Goal: Complete application form: Complete application form

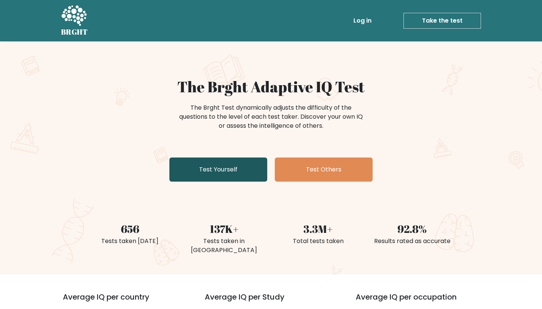
click at [244, 170] on link "Test Yourself" at bounding box center [218, 169] width 98 height 24
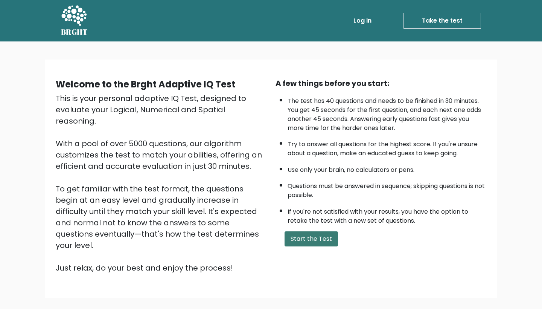
click at [315, 246] on button "Start the Test" at bounding box center [311, 238] width 53 height 15
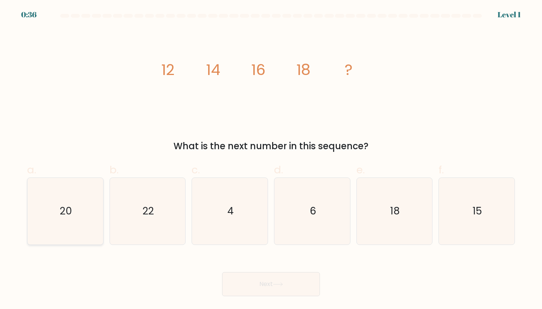
click at [89, 194] on icon "20" at bounding box center [65, 211] width 67 height 67
click at [271, 159] on input "a. 20" at bounding box center [271, 156] width 0 height 5
radio input "true"
click at [242, 290] on button "Next" at bounding box center [271, 284] width 98 height 24
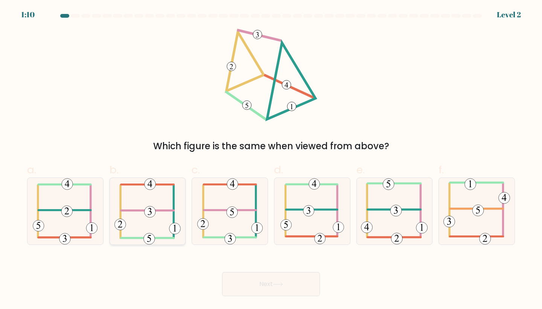
click at [164, 235] on icon at bounding box center [147, 211] width 66 height 67
click at [271, 159] on input "b." at bounding box center [271, 156] width 0 height 5
radio input "true"
click at [235, 284] on button "Next" at bounding box center [271, 284] width 98 height 24
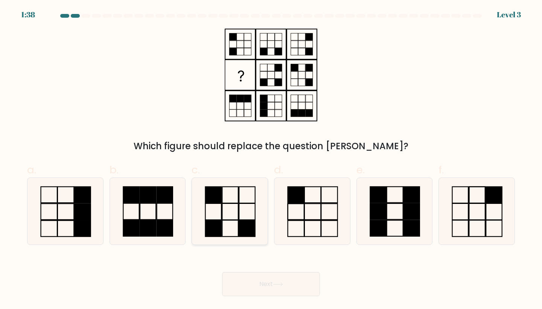
click at [222, 203] on rect at bounding box center [230, 195] width 16 height 16
click at [271, 159] on input "c." at bounding box center [271, 156] width 0 height 5
radio input "true"
click at [249, 292] on button "Next" at bounding box center [271, 284] width 98 height 24
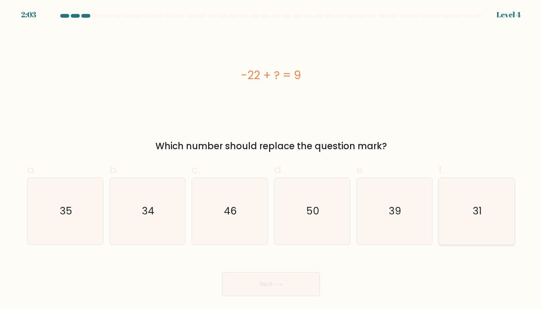
click at [475, 229] on icon "31" at bounding box center [476, 211] width 67 height 67
click at [271, 159] on input "f. 31" at bounding box center [271, 156] width 0 height 5
radio input "true"
click at [301, 286] on button "Next" at bounding box center [271, 284] width 98 height 24
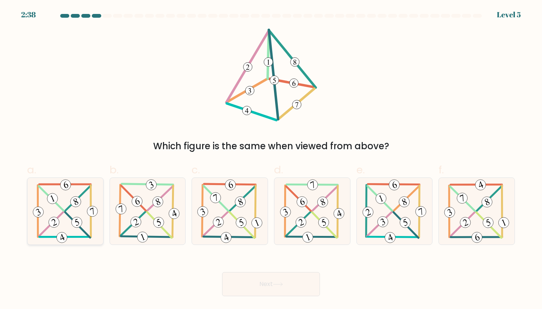
click at [66, 219] on icon at bounding box center [65, 211] width 68 height 67
click at [271, 159] on input "a." at bounding box center [271, 156] width 0 height 5
radio input "true"
click at [227, 286] on button "Next" at bounding box center [271, 284] width 98 height 24
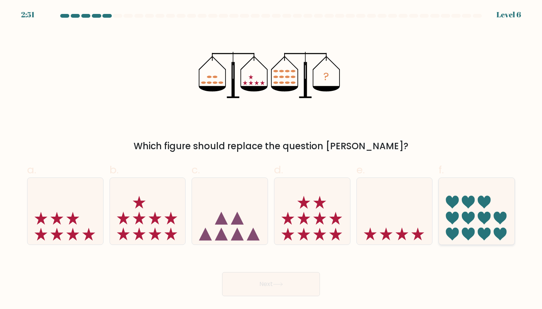
click at [468, 221] on icon at bounding box center [468, 218] width 13 height 13
click at [271, 159] on input "f." at bounding box center [271, 156] width 0 height 5
radio input "true"
click at [302, 277] on button "Next" at bounding box center [271, 284] width 98 height 24
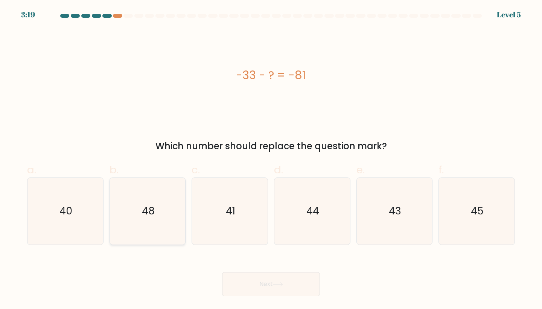
click at [160, 226] on icon "48" at bounding box center [147, 211] width 67 height 67
click at [271, 159] on input "b. 48" at bounding box center [271, 156] width 0 height 5
radio input "true"
click at [251, 296] on body "3:15 Level 5 a." at bounding box center [271, 154] width 542 height 309
click at [253, 294] on button "Next" at bounding box center [271, 284] width 98 height 24
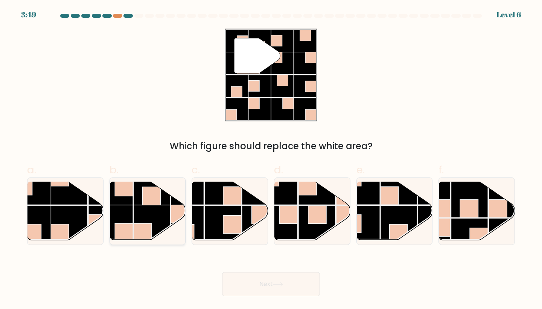
click at [133, 215] on rect at bounding box center [114, 223] width 37 height 37
click at [271, 159] on input "b." at bounding box center [271, 156] width 0 height 5
radio input "true"
click at [253, 292] on button "Next" at bounding box center [271, 284] width 98 height 24
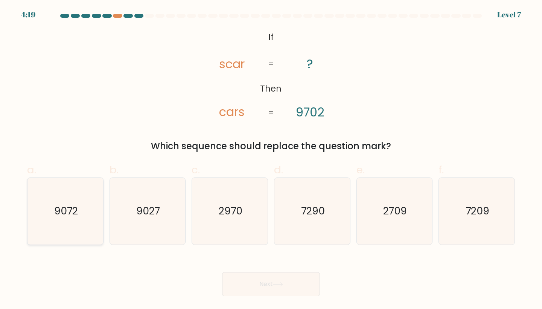
click at [93, 236] on icon "9072" at bounding box center [65, 211] width 67 height 67
click at [271, 159] on input "a. 9072" at bounding box center [271, 156] width 0 height 5
radio input "true"
click at [231, 214] on text "2970" at bounding box center [231, 211] width 24 height 14
click at [271, 159] on input "c. 2970" at bounding box center [271, 156] width 0 height 5
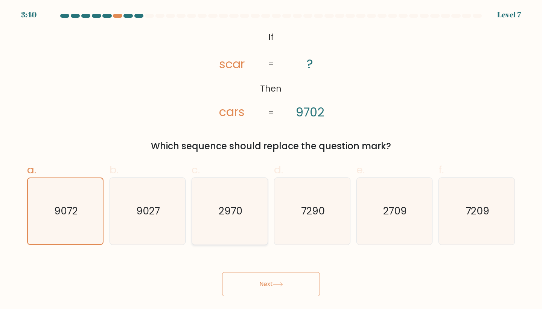
radio input "true"
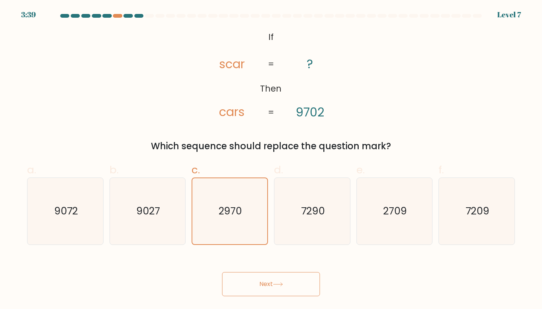
click at [285, 286] on button "Next" at bounding box center [271, 284] width 98 height 24
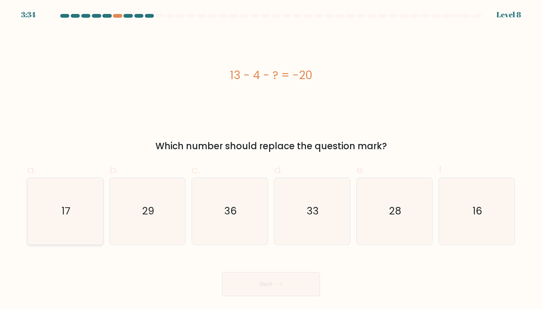
click at [90, 220] on icon "17" at bounding box center [65, 211] width 67 height 67
click at [271, 159] on input "a. 17" at bounding box center [271, 156] width 0 height 5
radio input "true"
click at [244, 277] on button "Next" at bounding box center [271, 284] width 98 height 24
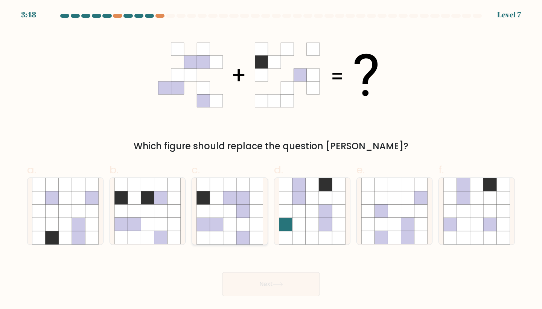
click at [222, 195] on icon at bounding box center [216, 197] width 13 height 13
click at [271, 159] on input "c." at bounding box center [271, 156] width 0 height 5
radio input "true"
click at [270, 276] on button "Next" at bounding box center [271, 284] width 98 height 24
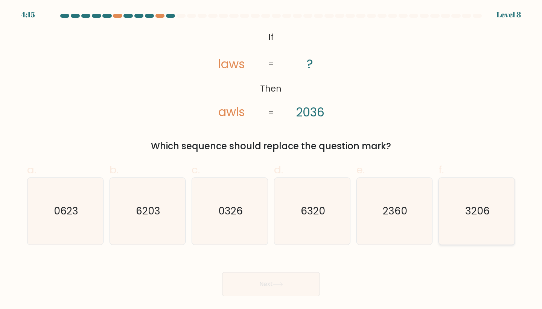
click at [470, 223] on icon "3206" at bounding box center [476, 211] width 67 height 67
click at [271, 159] on input "f. 3206" at bounding box center [271, 156] width 0 height 5
radio input "true"
click at [270, 284] on button "Next" at bounding box center [271, 284] width 98 height 24
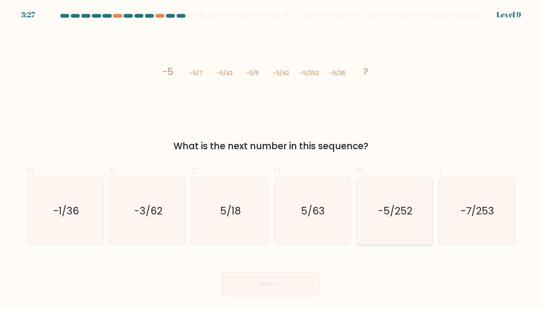
click at [380, 219] on icon "-5/252" at bounding box center [394, 211] width 67 height 67
click at [271, 159] on input "e. -5/252" at bounding box center [271, 156] width 0 height 5
radio input "true"
click at [297, 277] on button "Next" at bounding box center [271, 284] width 98 height 24
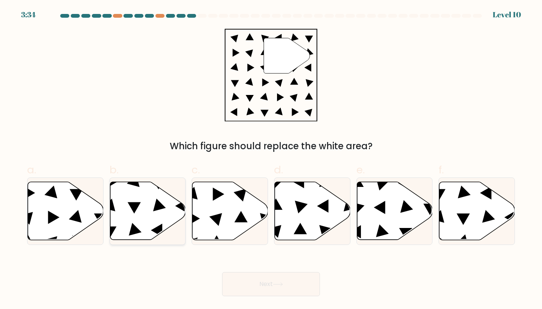
click at [146, 214] on icon at bounding box center [148, 211] width 76 height 58
click at [271, 159] on input "b." at bounding box center [271, 156] width 0 height 5
radio input "true"
click at [319, 213] on icon at bounding box center [313, 211] width 76 height 58
click at [271, 159] on input "d." at bounding box center [271, 156] width 0 height 5
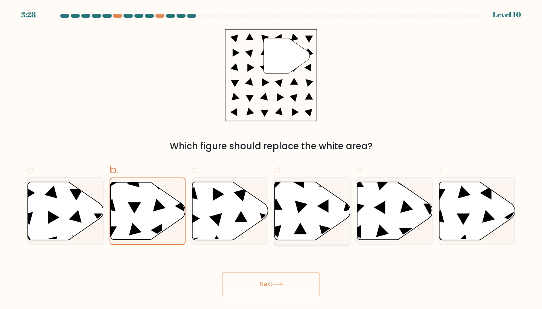
radio input "true"
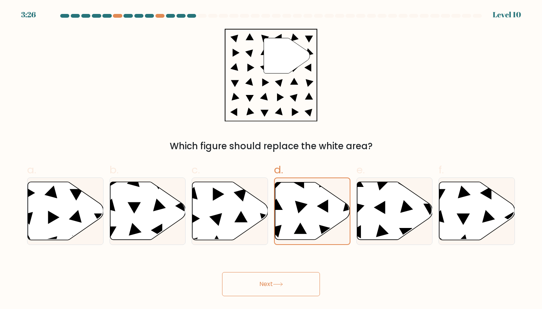
click at [275, 283] on icon at bounding box center [278, 284] width 10 height 4
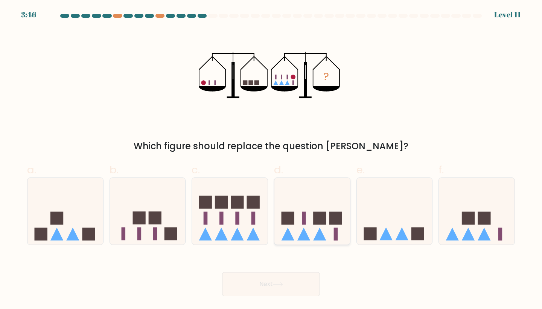
click at [307, 225] on icon at bounding box center [312, 211] width 76 height 62
click at [271, 159] on input "d." at bounding box center [271, 156] width 0 height 5
radio input "true"
click at [295, 277] on button "Next" at bounding box center [271, 284] width 98 height 24
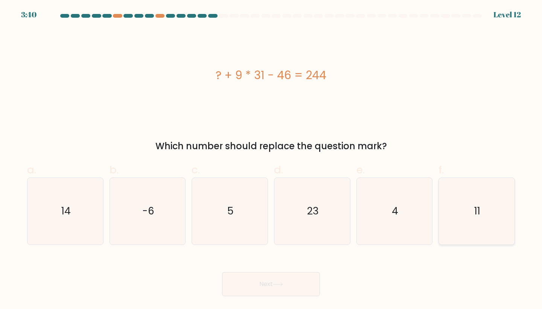
click at [486, 206] on icon "11" at bounding box center [476, 211] width 67 height 67
click at [271, 159] on input "f. 11" at bounding box center [271, 156] width 0 height 5
radio input "true"
click at [248, 293] on button "Next" at bounding box center [271, 284] width 98 height 24
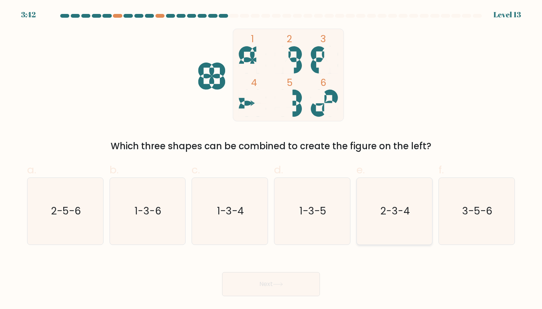
click at [372, 209] on icon "2-3-4" at bounding box center [394, 211] width 67 height 67
click at [271, 159] on input "e. 2-3-4" at bounding box center [271, 156] width 0 height 5
radio input "true"
click at [271, 288] on button "Next" at bounding box center [271, 284] width 98 height 24
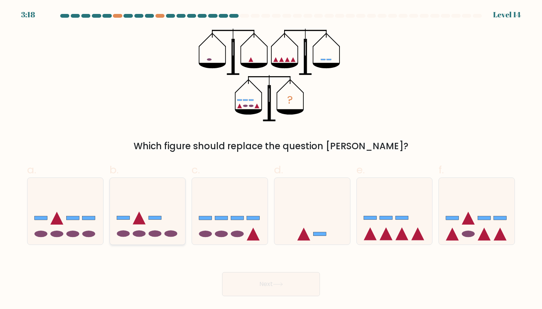
click at [145, 233] on ellipse at bounding box center [139, 233] width 13 height 6
click at [271, 159] on input "b." at bounding box center [271, 156] width 0 height 5
radio input "true"
click at [387, 224] on icon at bounding box center [395, 211] width 76 height 62
click at [271, 159] on input "e." at bounding box center [271, 156] width 0 height 5
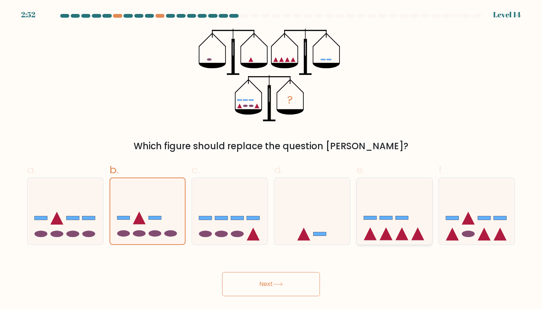
radio input "true"
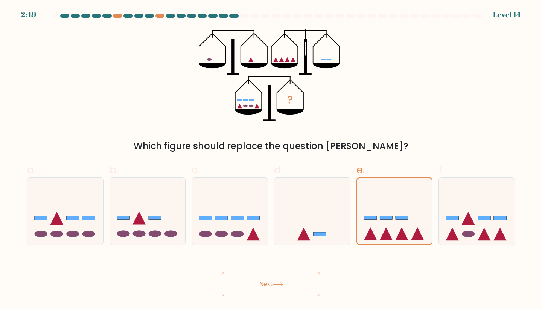
click at [312, 288] on button "Next" at bounding box center [271, 284] width 98 height 24
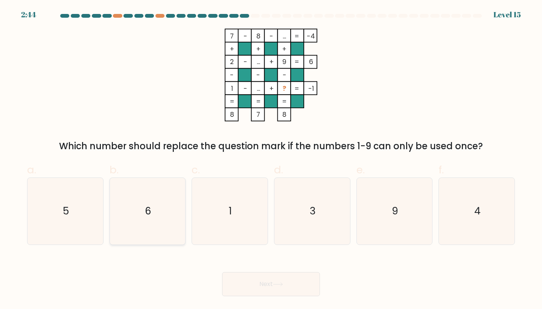
click at [125, 210] on icon "6" at bounding box center [147, 211] width 67 height 67
click at [271, 159] on input "b. 6" at bounding box center [271, 156] width 0 height 5
radio input "true"
click at [260, 302] on body "2:43 Level 15" at bounding box center [271, 154] width 542 height 309
click at [258, 294] on button "Next" at bounding box center [271, 284] width 98 height 24
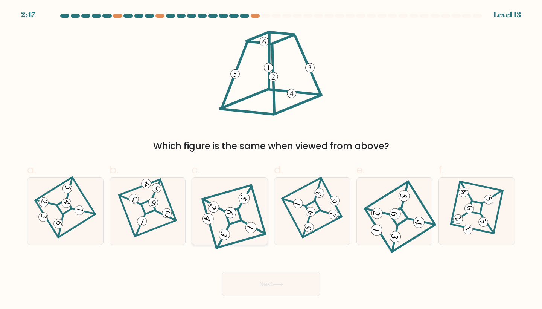
click at [244, 228] on icon at bounding box center [230, 210] width 60 height 53
click at [271, 159] on input "c." at bounding box center [271, 156] width 0 height 5
radio input "true"
click at [251, 277] on button "Next" at bounding box center [271, 284] width 98 height 24
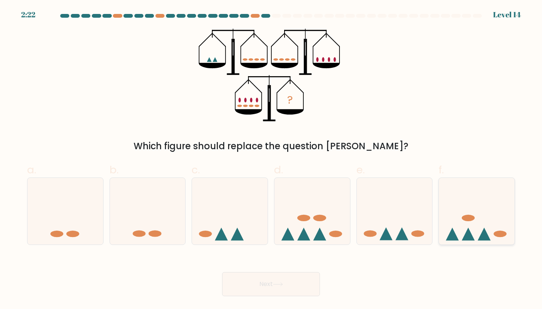
click at [466, 217] on ellipse at bounding box center [468, 218] width 13 height 6
click at [271, 159] on input "f." at bounding box center [271, 156] width 0 height 5
radio input "true"
click at [289, 277] on button "Next" at bounding box center [271, 284] width 98 height 24
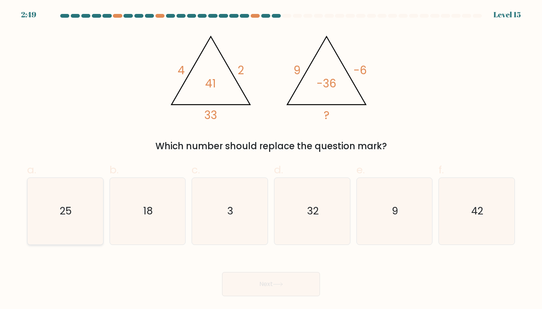
click at [99, 211] on icon "25" at bounding box center [65, 211] width 67 height 67
click at [271, 159] on input "a. 25" at bounding box center [271, 156] width 0 height 5
radio input "true"
click at [298, 224] on icon "32" at bounding box center [312, 211] width 67 height 67
click at [271, 159] on input "d. 32" at bounding box center [271, 156] width 0 height 5
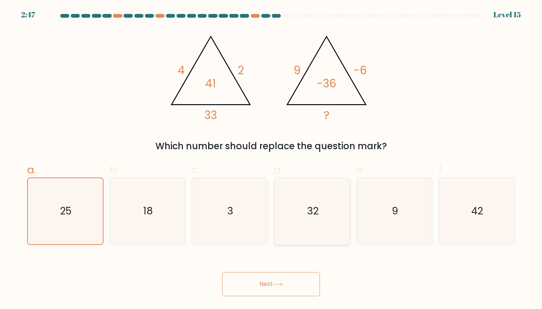
radio input "true"
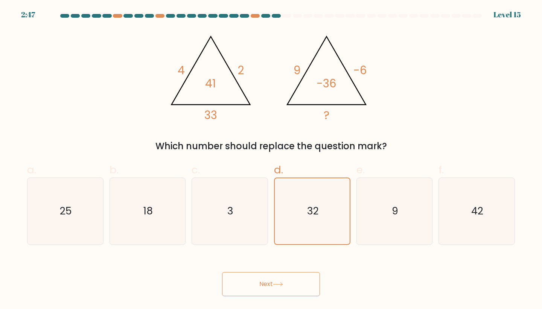
click at [280, 276] on button "Next" at bounding box center [271, 284] width 98 height 24
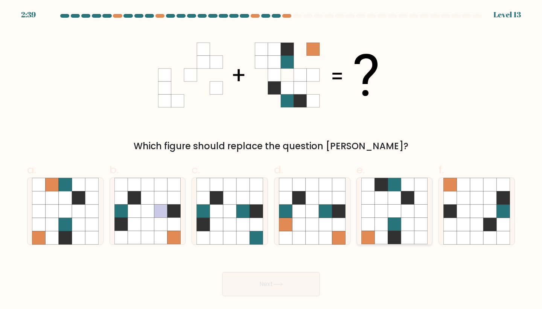
click at [386, 221] on icon at bounding box center [381, 224] width 13 height 13
click at [271, 159] on input "e." at bounding box center [271, 156] width 0 height 5
radio input "true"
click at [296, 286] on button "Next" at bounding box center [271, 284] width 98 height 24
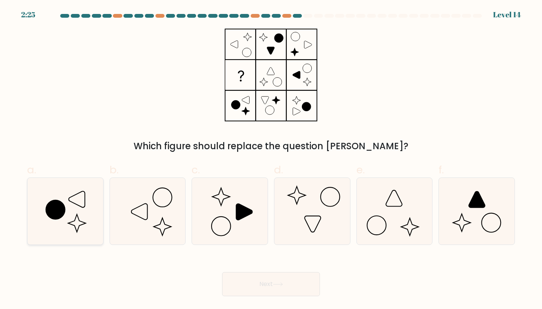
click at [83, 210] on icon at bounding box center [65, 211] width 67 height 67
click at [271, 159] on input "a." at bounding box center [271, 156] width 0 height 5
radio input "true"
click at [249, 282] on button "Next" at bounding box center [271, 284] width 98 height 24
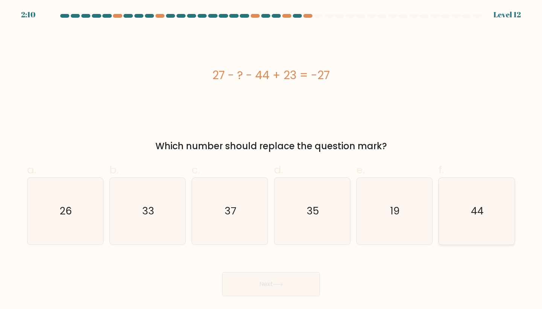
click at [460, 223] on icon "44" at bounding box center [476, 211] width 67 height 67
click at [271, 159] on input "f. 44" at bounding box center [271, 156] width 0 height 5
radio input "true"
click at [299, 284] on button "Next" at bounding box center [271, 284] width 98 height 24
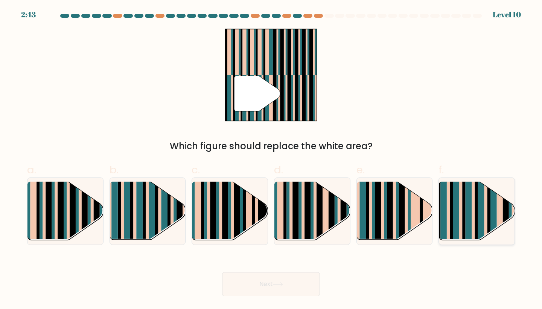
click at [487, 206] on rect at bounding box center [486, 217] width 3 height 75
click at [271, 159] on input "f." at bounding box center [271, 156] width 0 height 5
radio input "true"
click at [265, 288] on button "Next" at bounding box center [271, 284] width 98 height 24
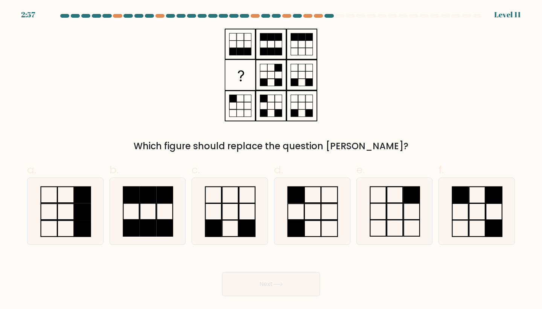
click at [234, 107] on icon at bounding box center [271, 75] width 94 height 93
click at [302, 219] on rect at bounding box center [296, 211] width 16 height 16
click at [271, 159] on input "d." at bounding box center [271, 156] width 0 height 5
radio input "true"
click at [274, 283] on button "Next" at bounding box center [271, 284] width 98 height 24
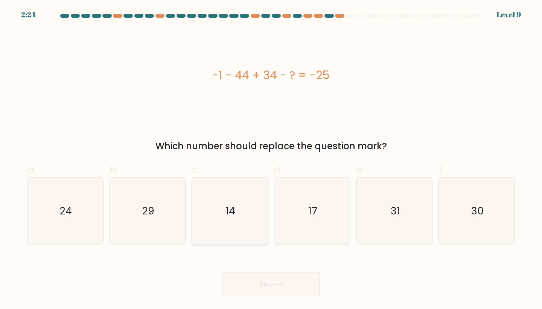
click at [228, 220] on icon "14" at bounding box center [230, 211] width 67 height 67
click at [271, 159] on input "c. 14" at bounding box center [271, 156] width 0 height 5
radio input "true"
click at [265, 281] on button "Next" at bounding box center [271, 284] width 98 height 24
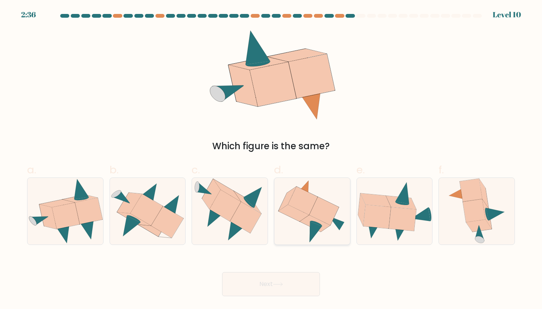
click at [308, 207] on icon at bounding box center [302, 201] width 29 height 28
click at [271, 159] on input "d." at bounding box center [271, 156] width 0 height 5
radio input "true"
click at [271, 283] on button "Next" at bounding box center [271, 284] width 98 height 24
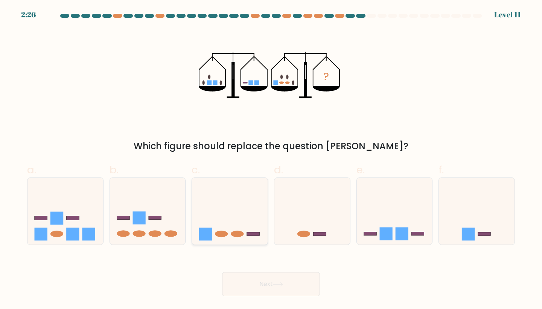
click at [228, 215] on icon at bounding box center [230, 211] width 76 height 62
click at [271, 159] on input "c." at bounding box center [271, 156] width 0 height 5
radio input "true"
click at [270, 286] on button "Next" at bounding box center [271, 284] width 98 height 24
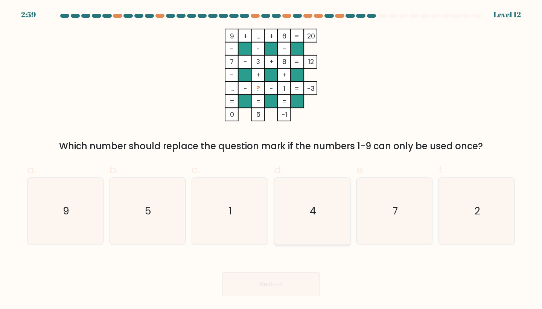
click at [324, 227] on icon "4" at bounding box center [312, 211] width 67 height 67
click at [271, 159] on input "d. 4" at bounding box center [271, 156] width 0 height 5
radio input "true"
click at [286, 283] on button "Next" at bounding box center [271, 284] width 98 height 24
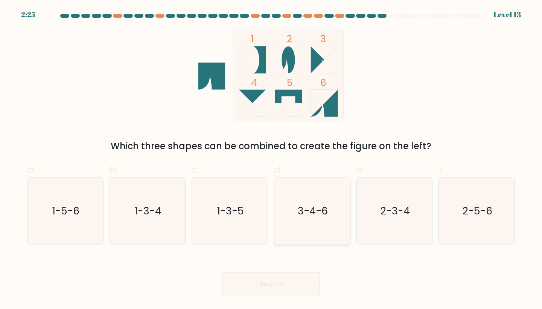
click at [299, 239] on icon "3-4-6" at bounding box center [312, 211] width 67 height 67
click at [271, 159] on input "d. 3-4-6" at bounding box center [271, 156] width 0 height 5
radio input "true"
click at [271, 294] on button "Next" at bounding box center [271, 284] width 98 height 24
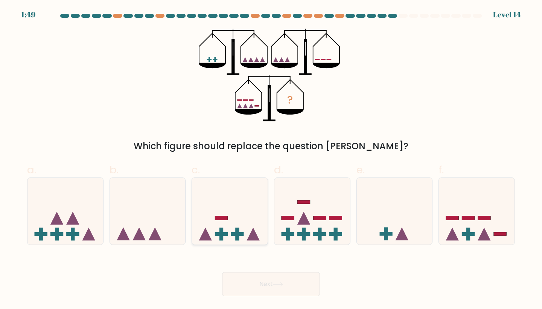
click at [238, 204] on icon at bounding box center [230, 211] width 76 height 62
click at [271, 159] on input "c." at bounding box center [271, 156] width 0 height 5
radio input "true"
click at [267, 280] on button "Next" at bounding box center [271, 284] width 98 height 24
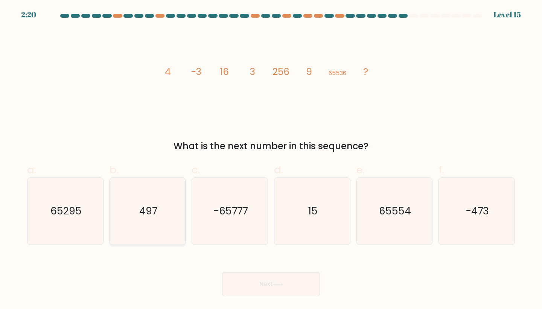
click at [165, 222] on icon "497" at bounding box center [147, 211] width 67 height 67
click at [271, 159] on input "b. 497" at bounding box center [271, 156] width 0 height 5
radio input "true"
click at [271, 282] on button "Next" at bounding box center [271, 284] width 98 height 24
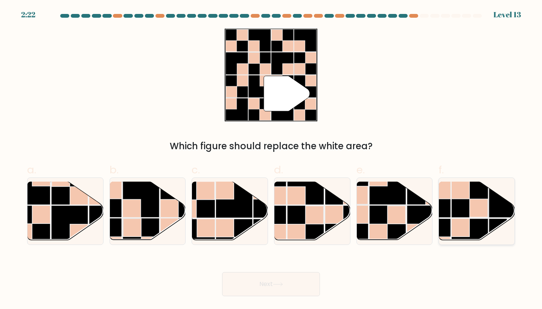
click at [475, 212] on rect at bounding box center [479, 208] width 18 height 18
click at [271, 159] on input "f." at bounding box center [271, 156] width 0 height 5
radio input "true"
click at [270, 291] on button "Next" at bounding box center [271, 284] width 98 height 24
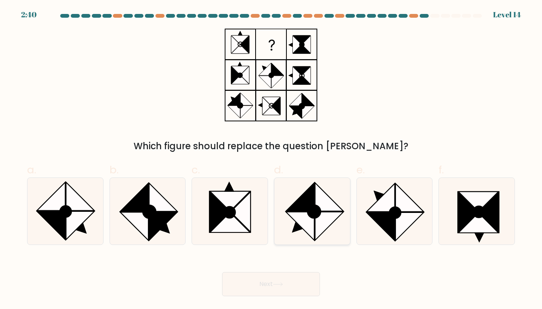
click at [313, 219] on icon at bounding box center [300, 226] width 28 height 28
click at [271, 159] on input "d." at bounding box center [271, 156] width 0 height 5
radio input "true"
click at [288, 280] on button "Next" at bounding box center [271, 284] width 98 height 24
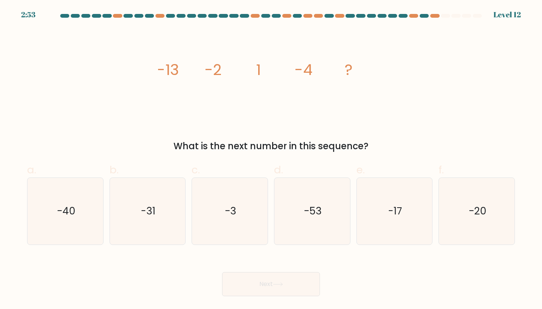
click at [407, 155] on form at bounding box center [271, 155] width 542 height 282
click at [386, 210] on icon "-17" at bounding box center [394, 211] width 67 height 67
click at [271, 159] on input "e. -17" at bounding box center [271, 156] width 0 height 5
radio input "true"
click at [309, 280] on button "Next" at bounding box center [271, 284] width 98 height 24
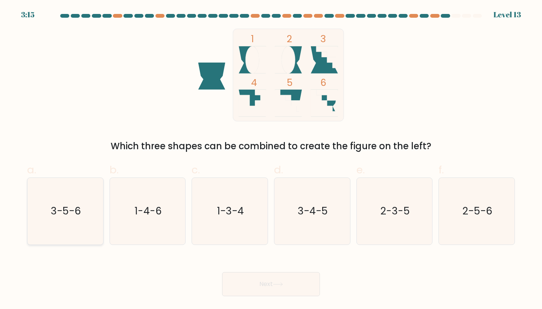
click at [56, 213] on text "3-5-6" at bounding box center [66, 211] width 30 height 14
click at [271, 159] on input "a. 3-5-6" at bounding box center [271, 156] width 0 height 5
radio input "true"
click at [265, 285] on button "Next" at bounding box center [271, 284] width 98 height 24
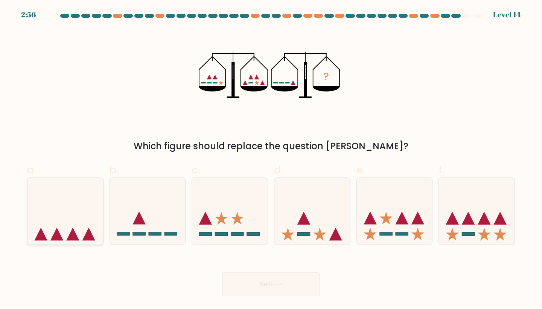
click at [84, 191] on icon at bounding box center [65, 211] width 76 height 62
click at [271, 159] on input "a." at bounding box center [271, 156] width 0 height 5
radio input "true"
click at [254, 289] on button "Next" at bounding box center [271, 284] width 98 height 24
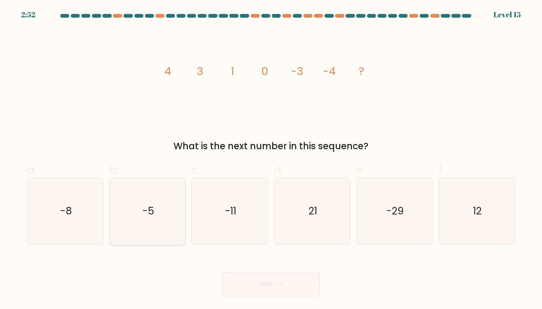
click at [155, 221] on icon "-5" at bounding box center [147, 211] width 67 height 67
click at [271, 159] on input "b. -5" at bounding box center [271, 156] width 0 height 5
radio input "true"
click at [253, 273] on button "Next" at bounding box center [271, 284] width 98 height 24
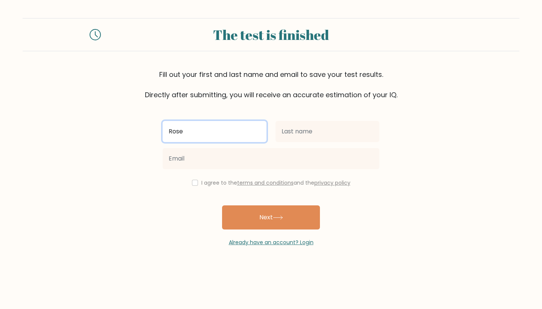
type input "Rose"
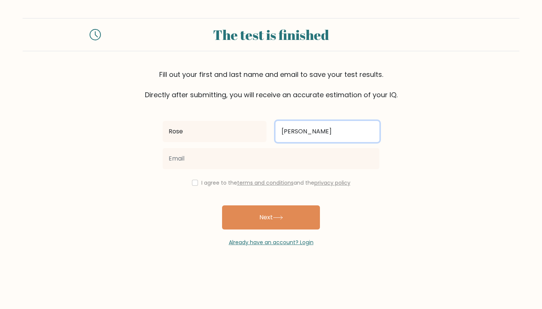
type input "Bruckner"
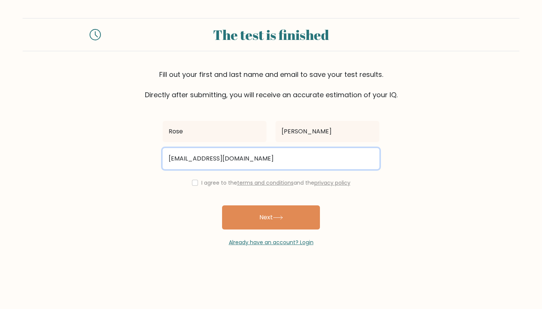
type input "rosebruckner0@gmail.com"
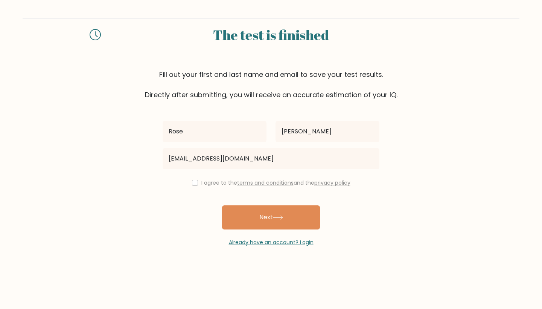
click at [201, 183] on label "I agree to the terms and conditions and the privacy policy" at bounding box center [275, 183] width 149 height 8
click at [194, 183] on input "checkbox" at bounding box center [195, 183] width 6 height 6
checkbox input "true"
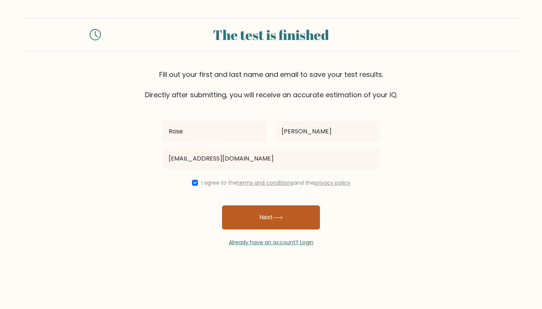
click at [253, 222] on button "Next" at bounding box center [271, 217] width 98 height 24
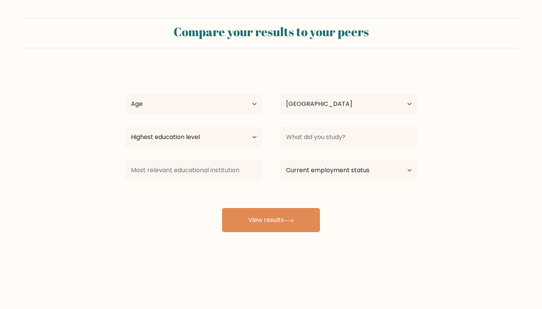
select select "US"
select select "18_24"
select select "upper_secondary"
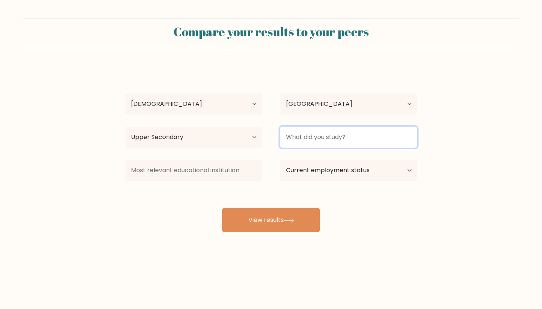
click at [299, 135] on input at bounding box center [348, 136] width 137 height 21
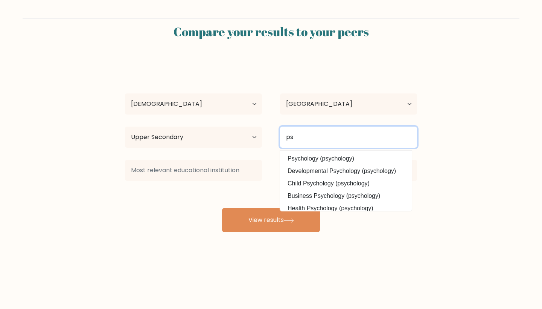
type input "p"
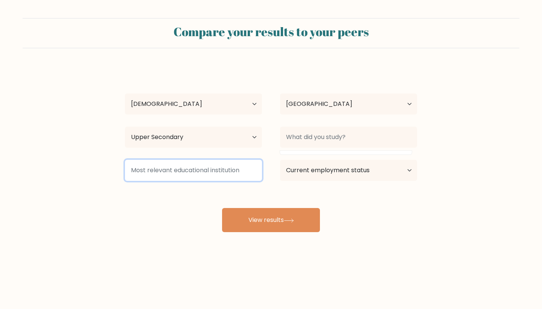
click at [224, 169] on input at bounding box center [193, 170] width 137 height 21
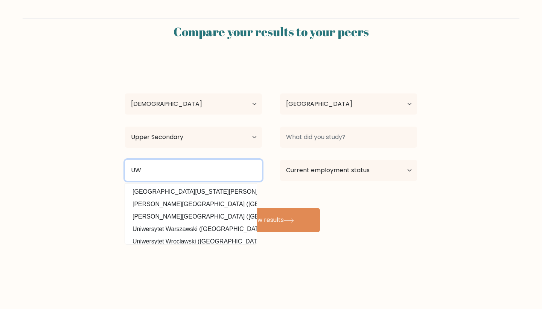
type input "U"
type input "Elkhorn Area High School"
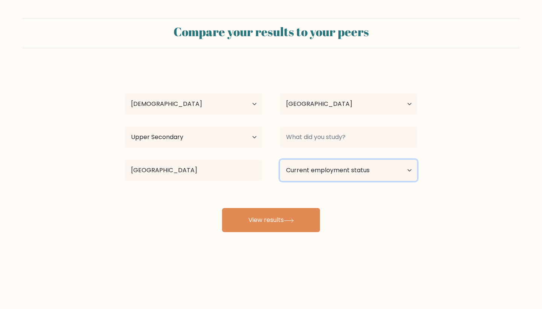
select select "student"
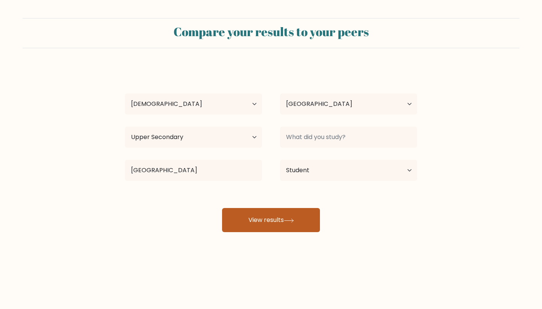
click at [276, 225] on button "View results" at bounding box center [271, 220] width 98 height 24
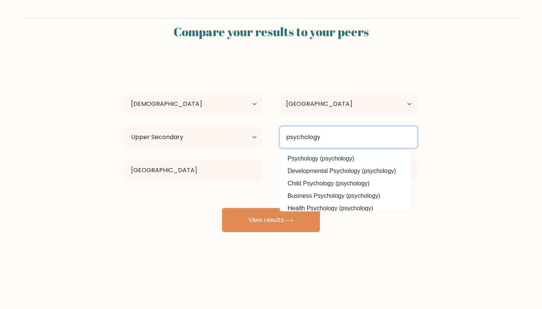
type input "psychology"
click at [271, 221] on button "View results" at bounding box center [271, 220] width 98 height 24
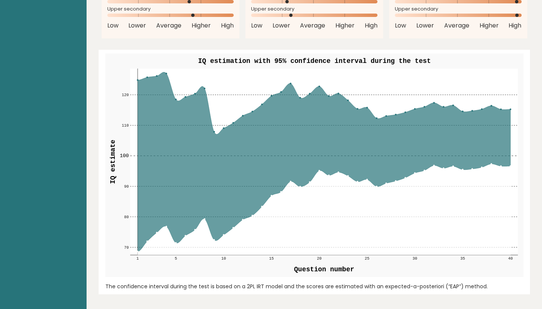
scroll to position [837, 0]
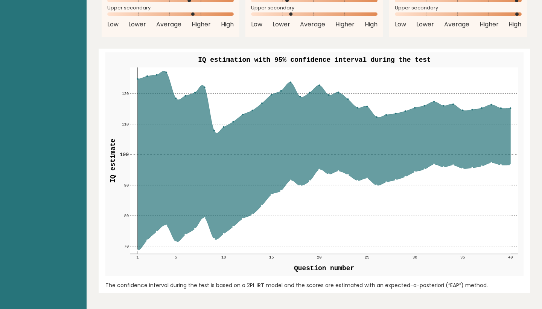
click at [459, 130] on icon at bounding box center [323, 160] width 373 height 179
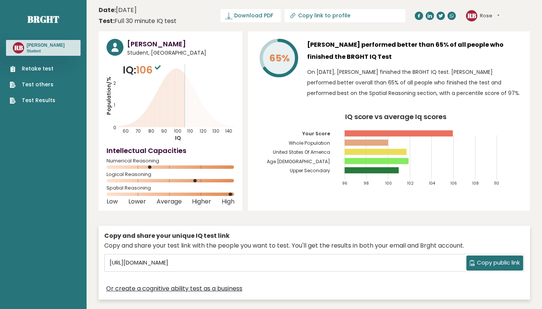
scroll to position [0, 0]
